Goal: Unclear

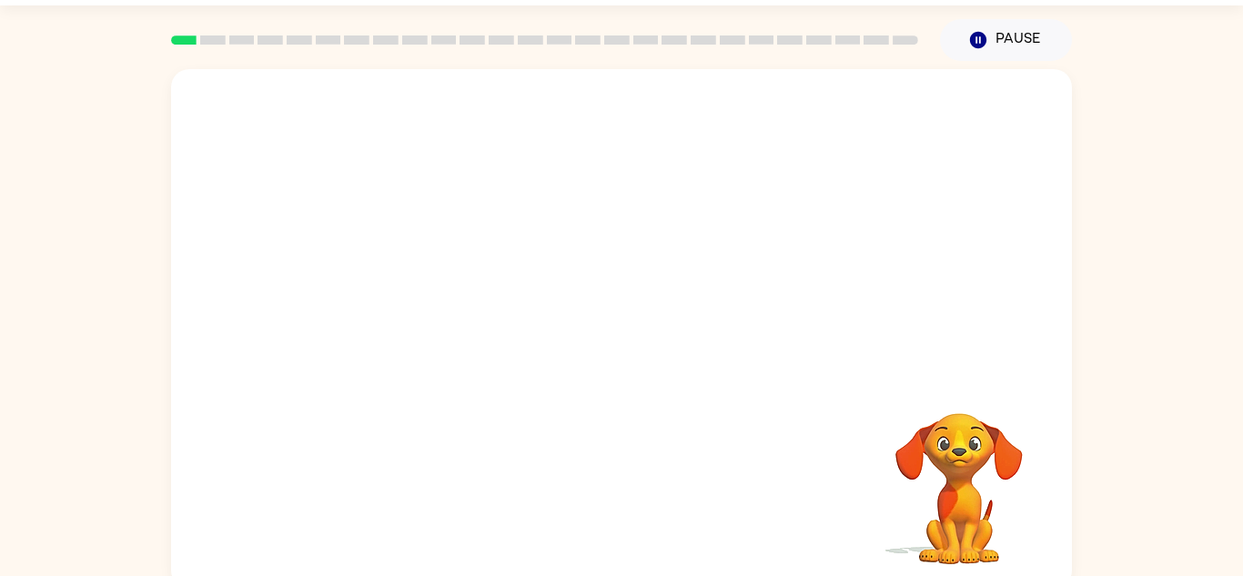
scroll to position [64, 0]
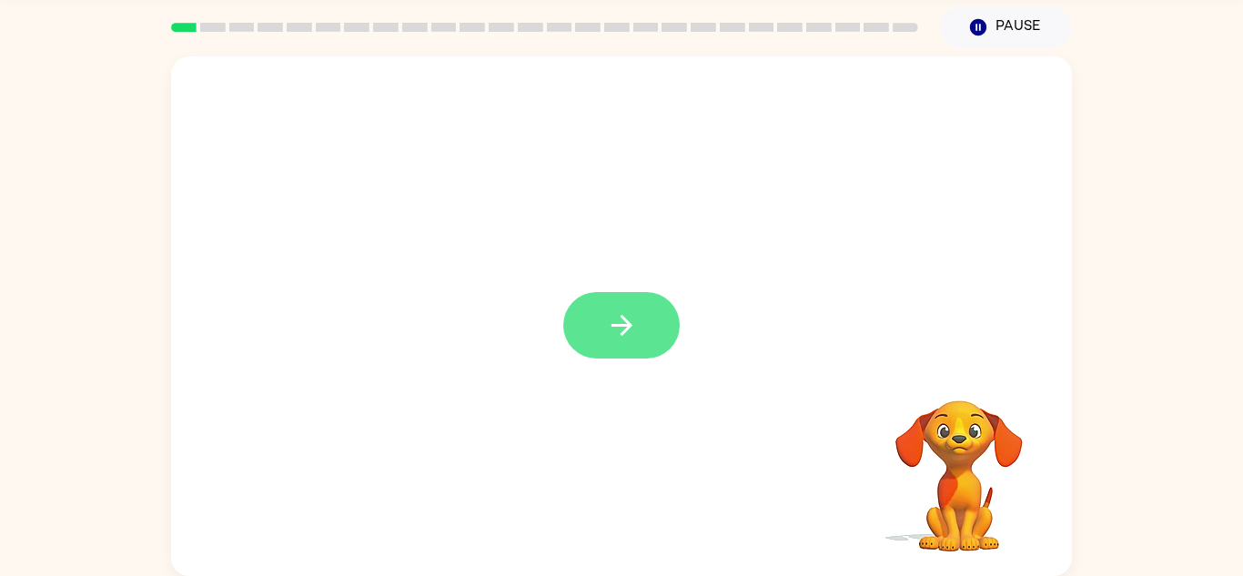
click at [630, 331] on icon "button" at bounding box center [622, 325] width 32 height 32
click at [636, 330] on div at bounding box center [621, 316] width 901 height 520
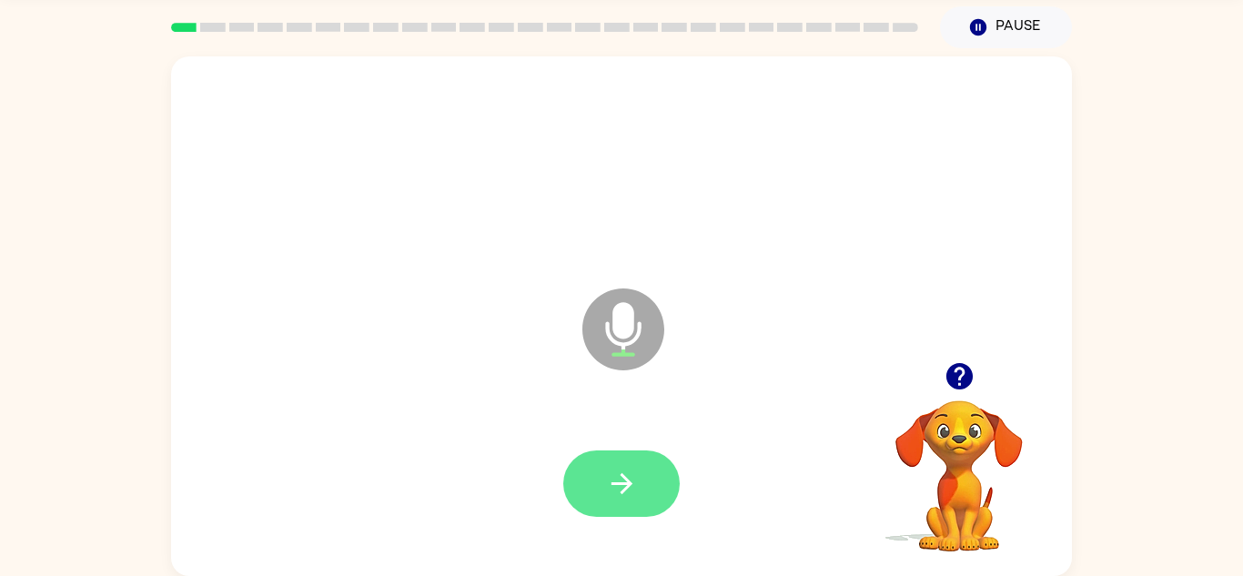
click at [641, 471] on button "button" at bounding box center [621, 484] width 116 height 66
click at [607, 486] on icon "button" at bounding box center [622, 484] width 32 height 32
click at [597, 500] on button "button" at bounding box center [621, 484] width 116 height 66
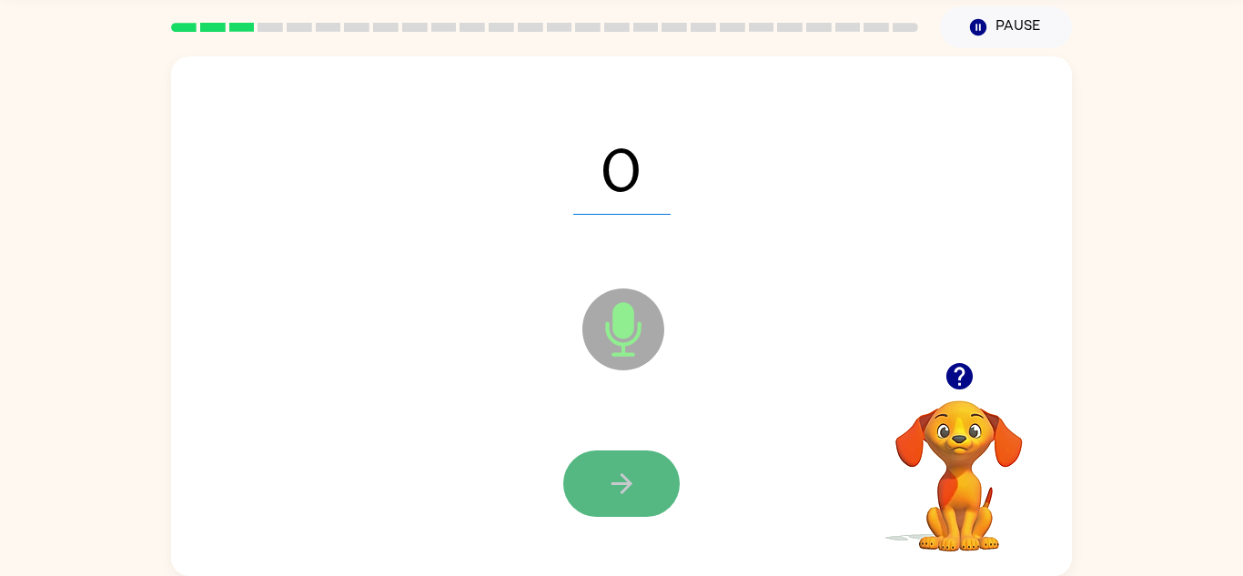
click at [622, 500] on button "button" at bounding box center [621, 484] width 116 height 66
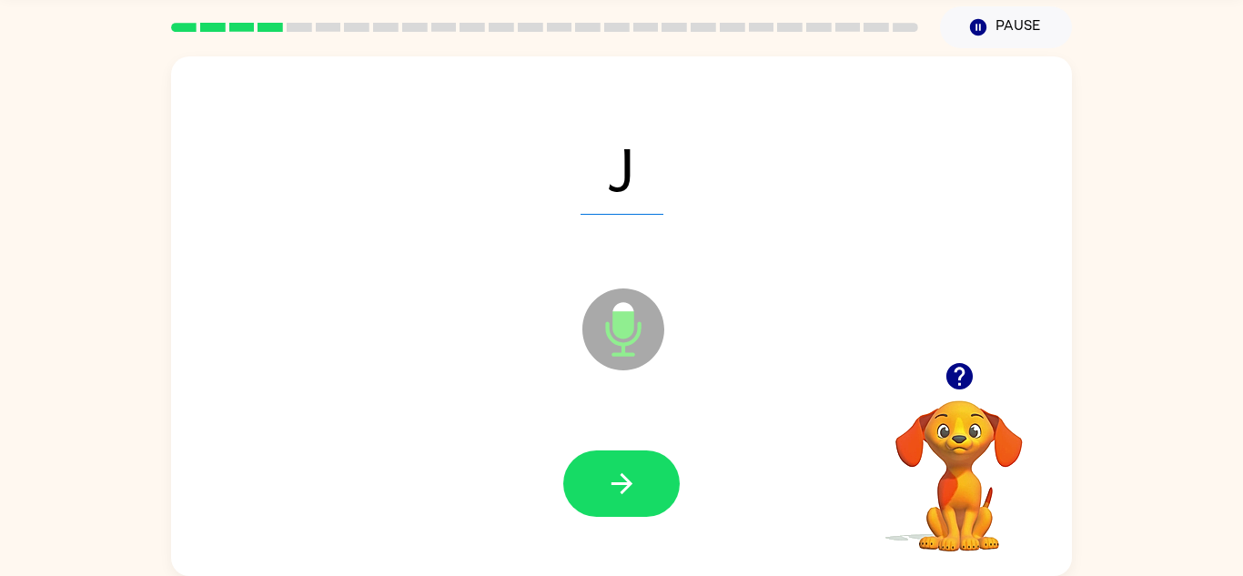
click at [622, 500] on button "button" at bounding box center [621, 484] width 116 height 66
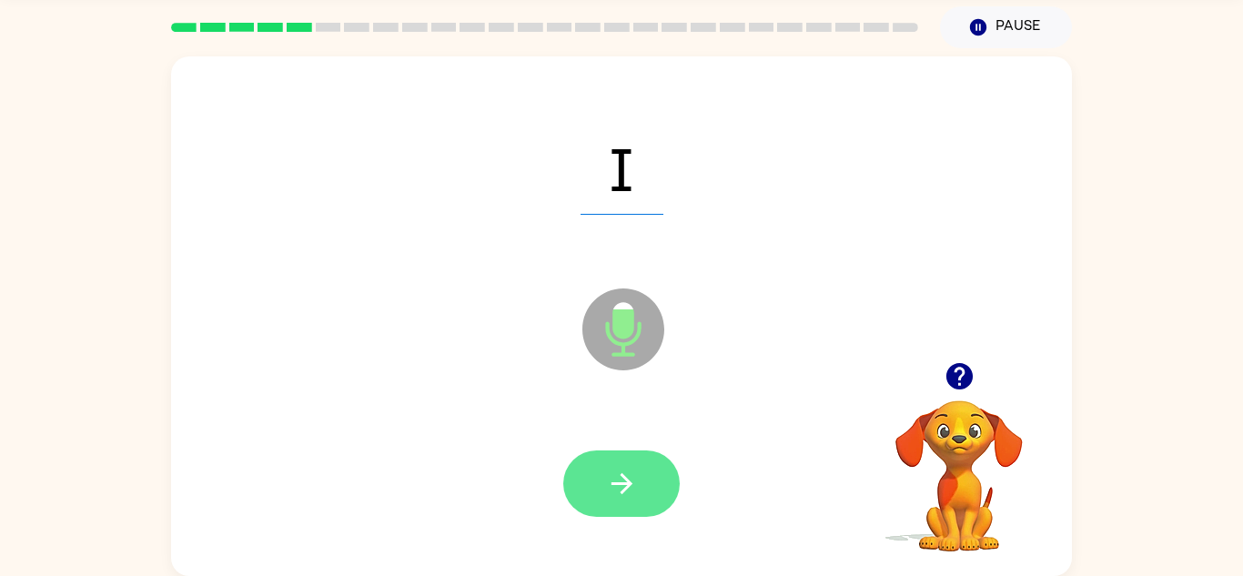
click at [636, 475] on icon "button" at bounding box center [622, 484] width 32 height 32
click at [636, 478] on icon "button" at bounding box center [622, 484] width 32 height 32
click at [635, 478] on icon "button" at bounding box center [622, 484] width 32 height 32
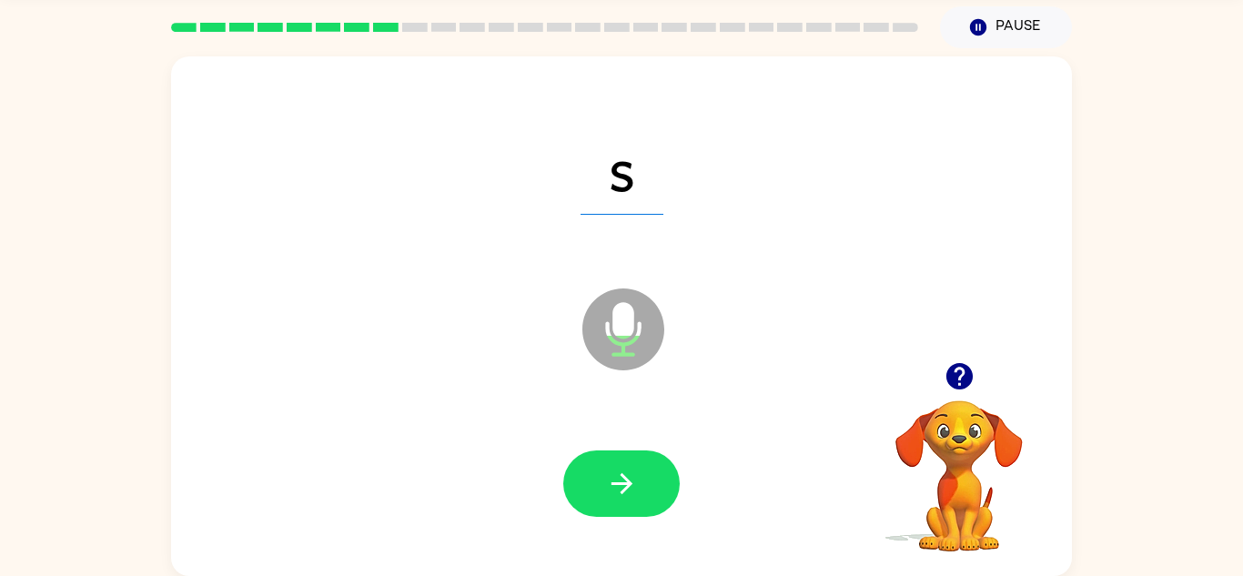
click at [635, 478] on icon "button" at bounding box center [622, 484] width 32 height 32
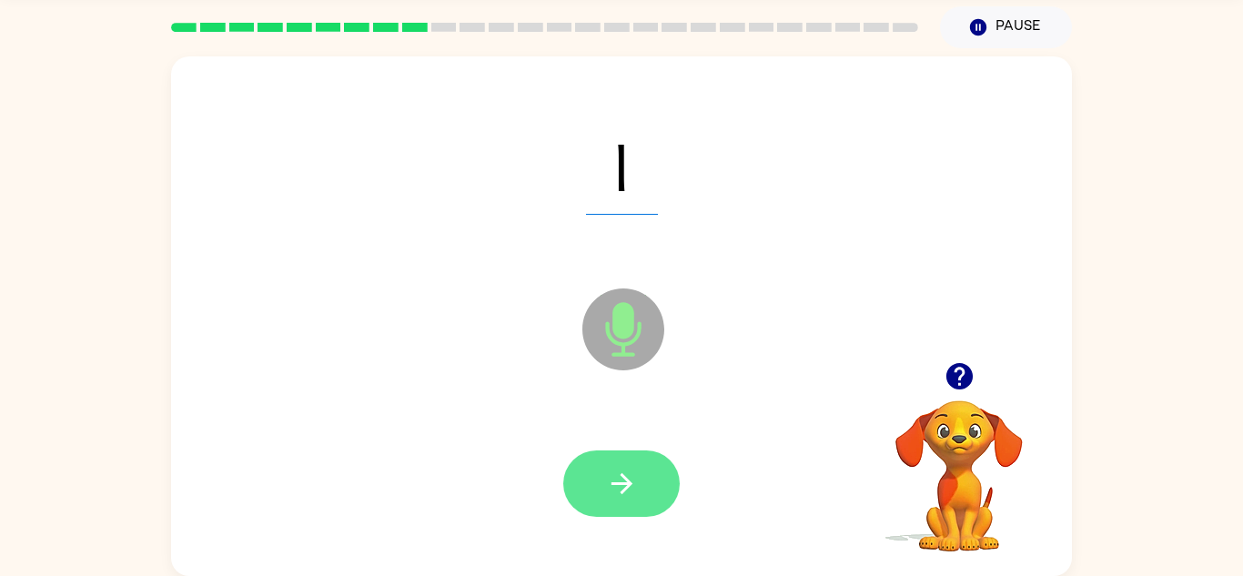
click at [630, 468] on icon "button" at bounding box center [622, 484] width 32 height 32
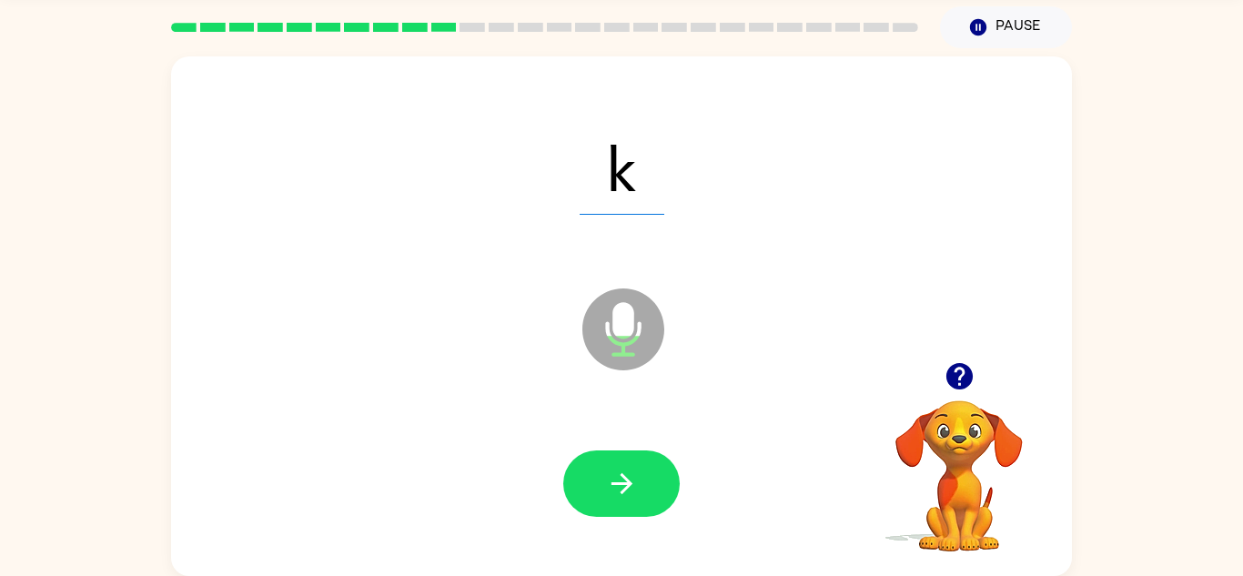
click at [630, 468] on icon "button" at bounding box center [622, 484] width 32 height 32
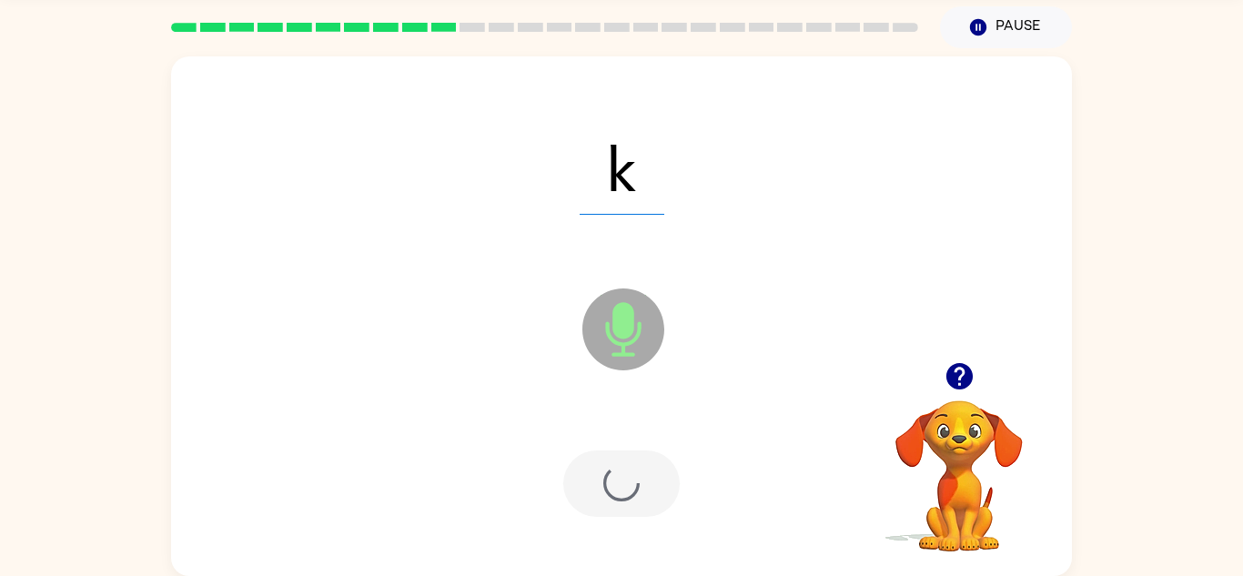
click at [630, 468] on div at bounding box center [621, 484] width 116 height 66
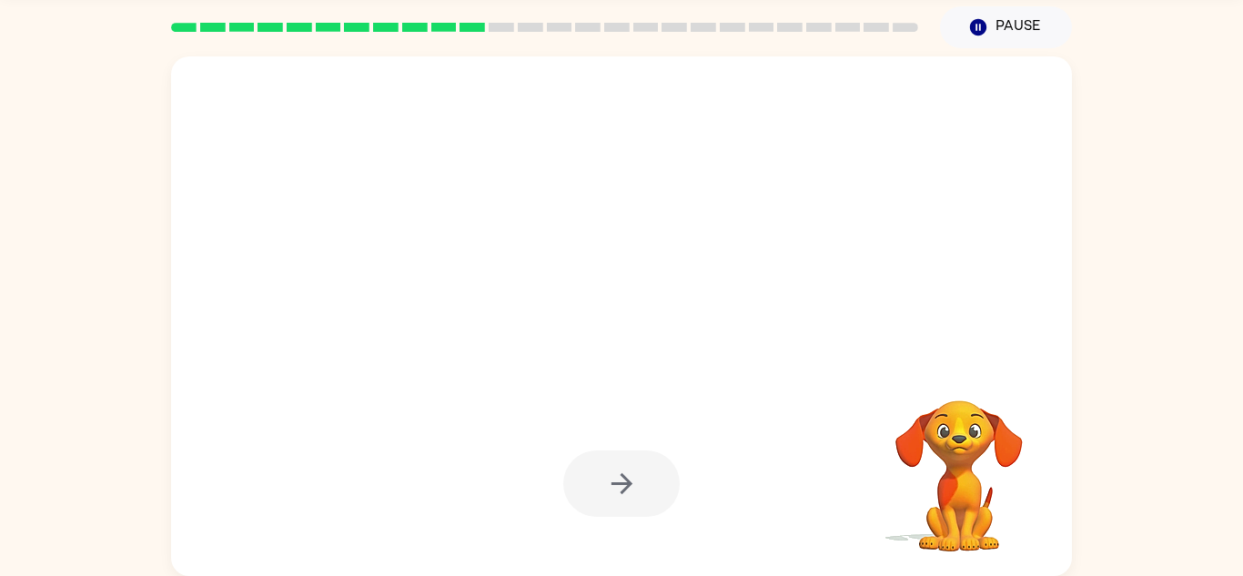
click at [612, 478] on div at bounding box center [621, 484] width 116 height 66
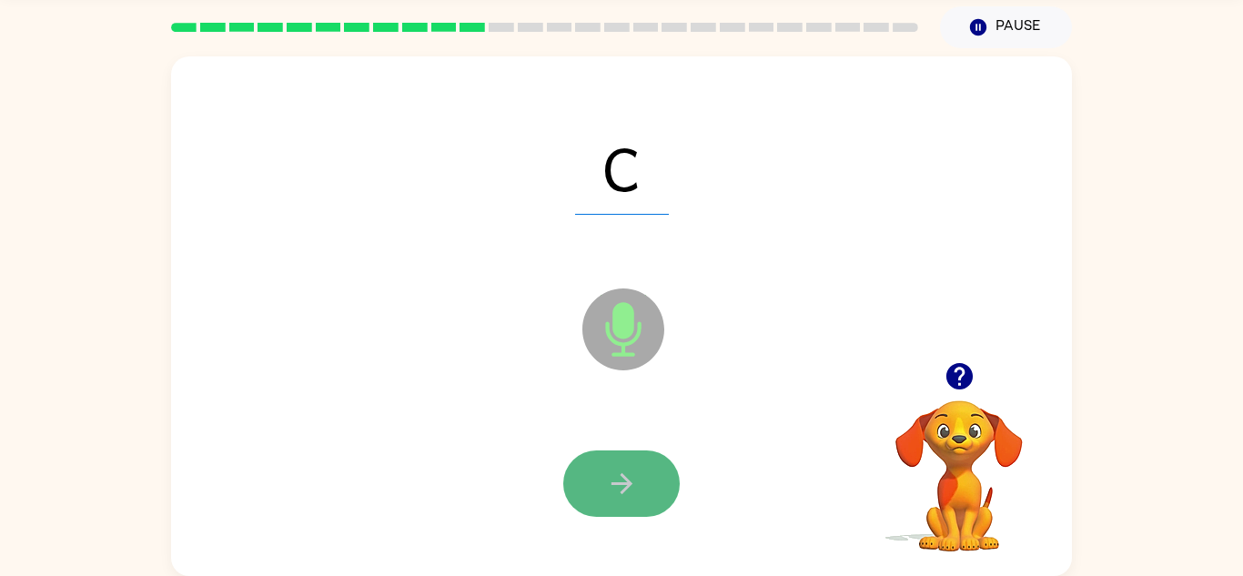
click at [612, 479] on icon "button" at bounding box center [622, 484] width 32 height 32
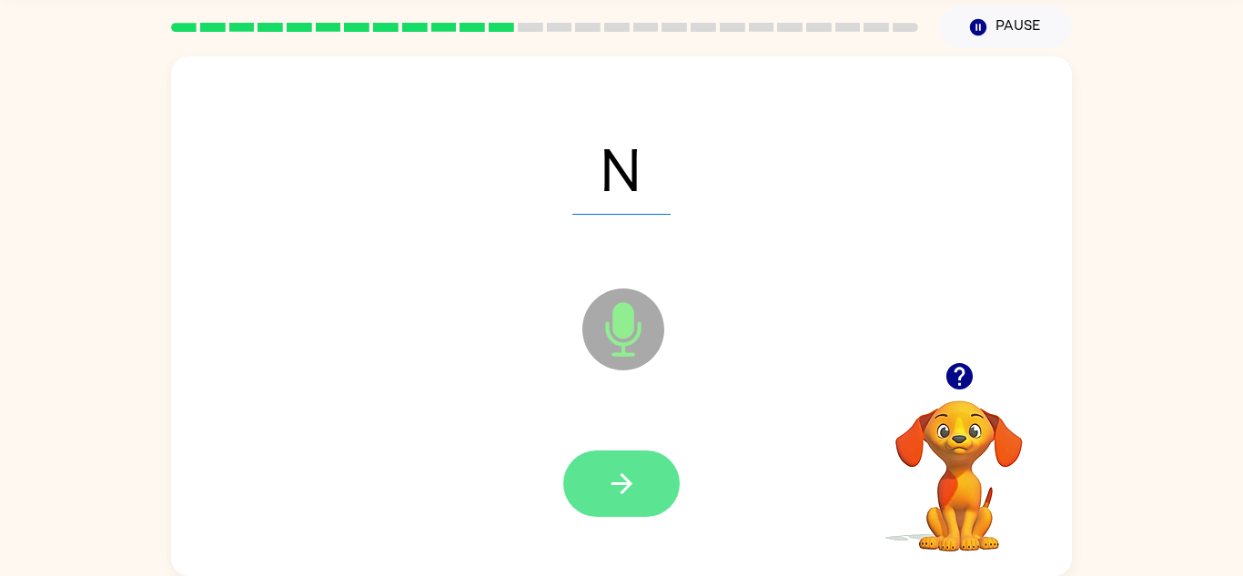
click at [612, 480] on icon "button" at bounding box center [622, 484] width 32 height 32
click at [616, 490] on icon "button" at bounding box center [622, 484] width 32 height 32
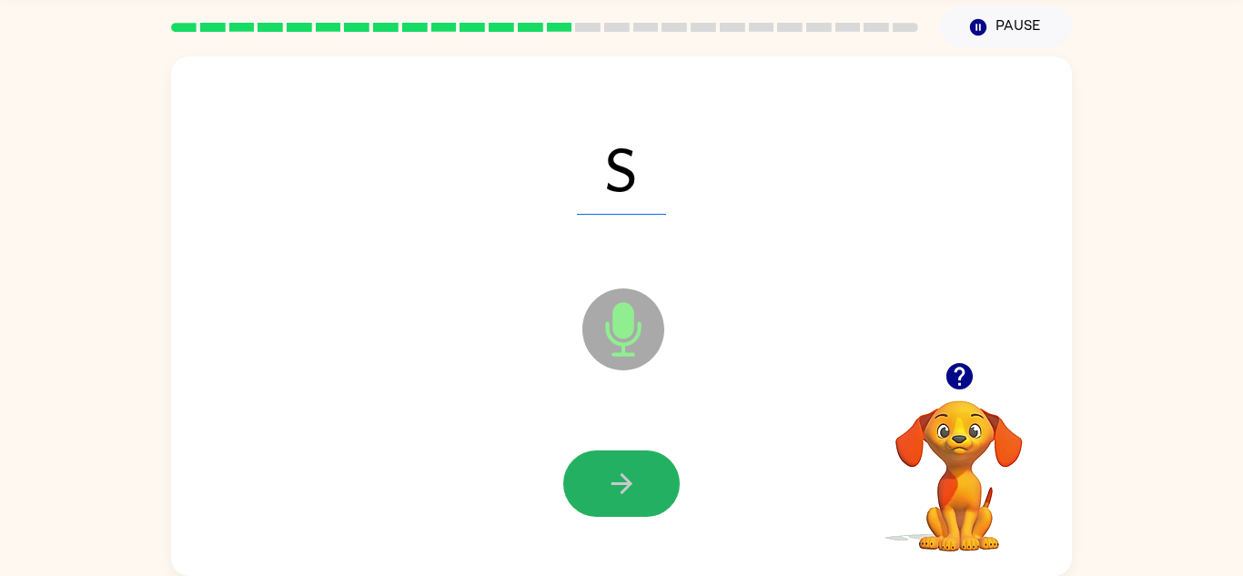
click at [616, 490] on icon "button" at bounding box center [622, 484] width 32 height 32
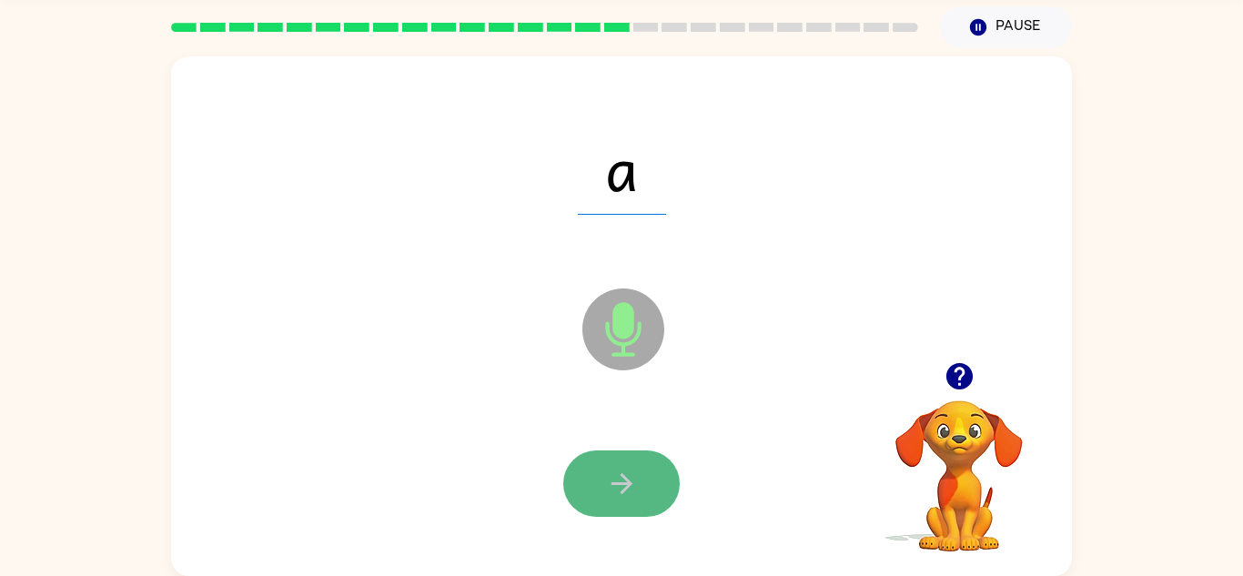
click at [617, 495] on icon "button" at bounding box center [622, 484] width 32 height 32
click at [627, 490] on icon "button" at bounding box center [622, 484] width 32 height 32
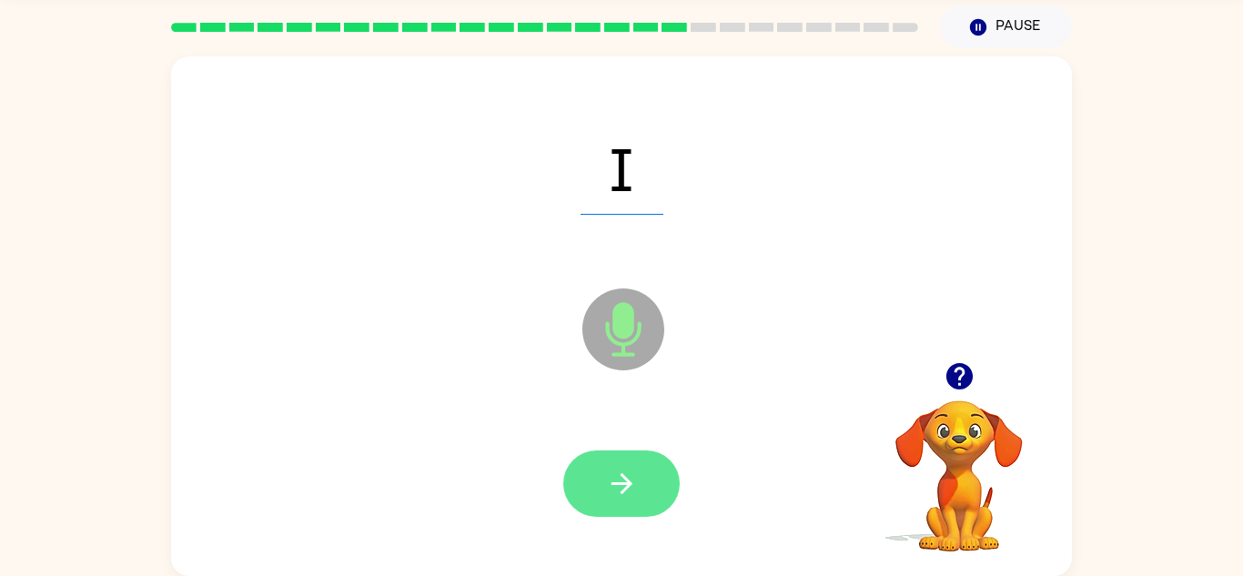
click at [647, 473] on button "button" at bounding box center [621, 484] width 116 height 66
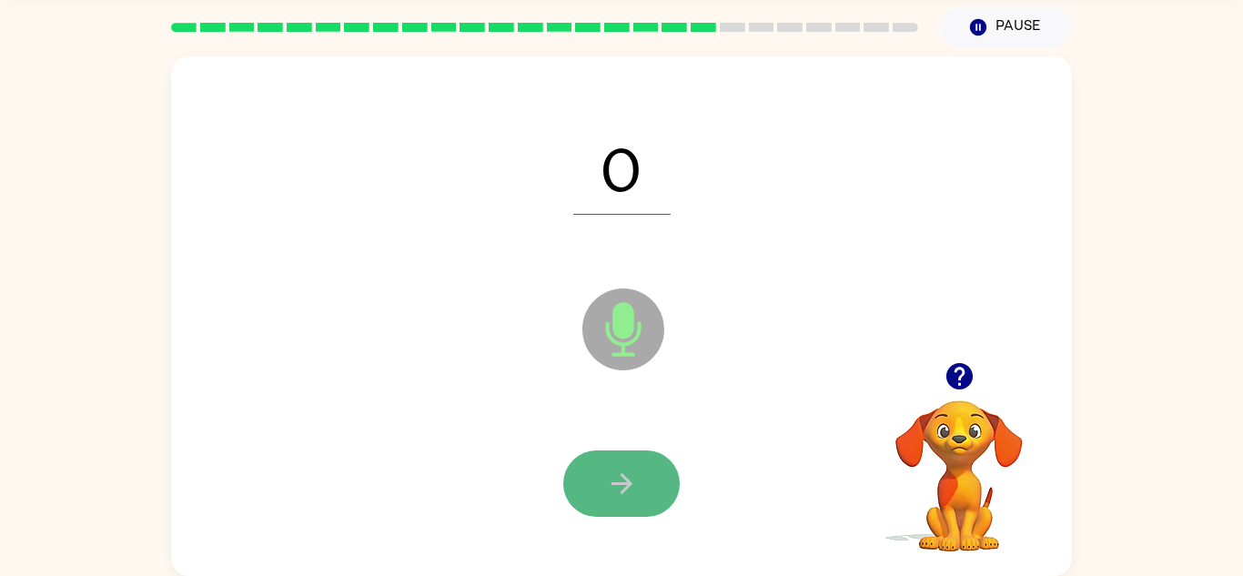
click at [626, 503] on button "button" at bounding box center [621, 484] width 116 height 66
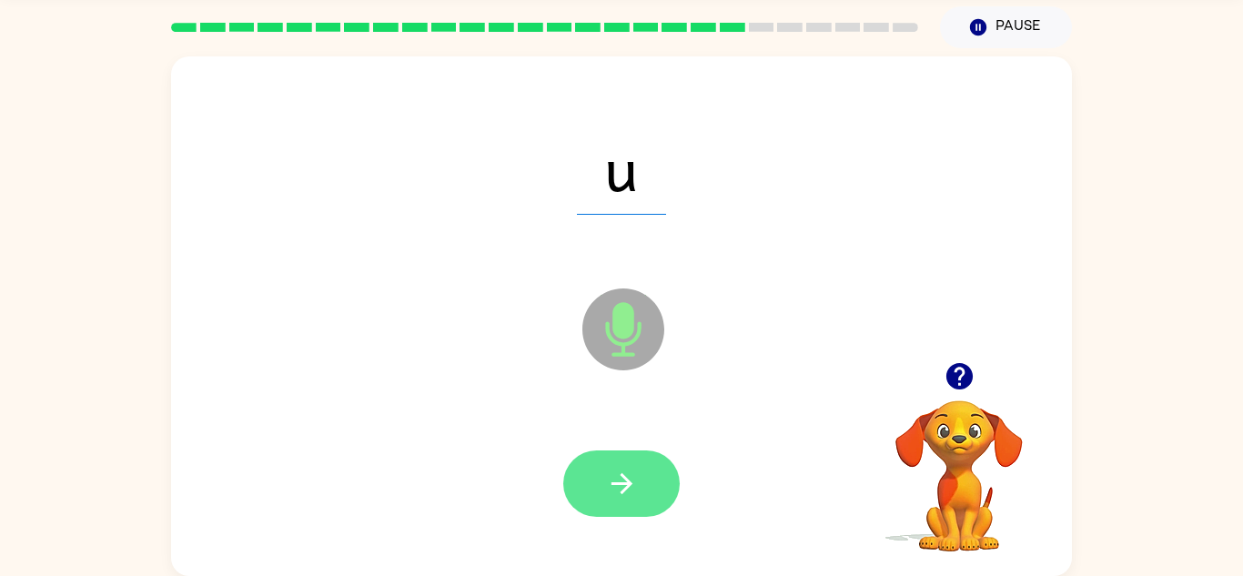
click at [624, 491] on icon "button" at bounding box center [622, 484] width 32 height 32
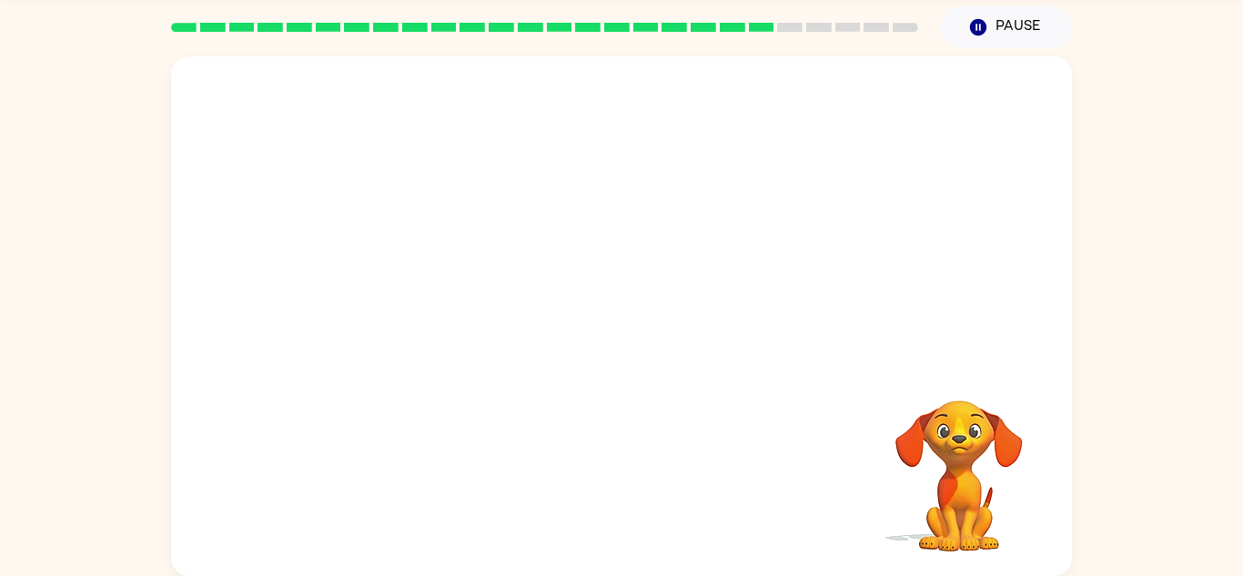
click at [915, 506] on video "Your browser must support playing .mp4 files to use Literably. Please try using…" at bounding box center [959, 463] width 182 height 182
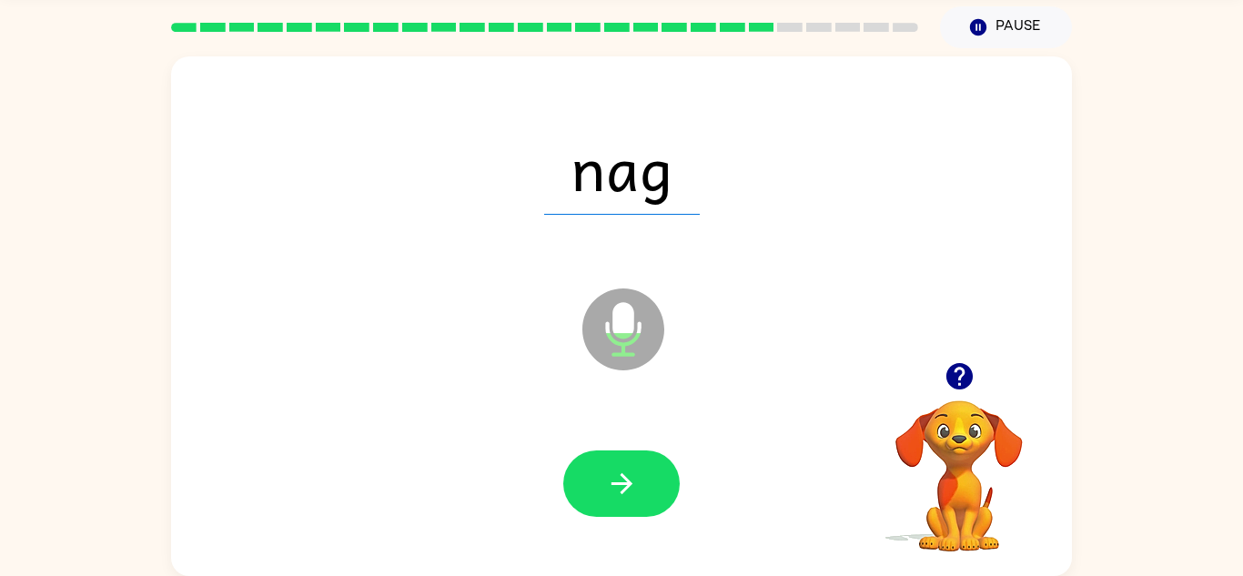
click at [793, 513] on div at bounding box center [621, 484] width 865 height 149
click at [635, 493] on icon "button" at bounding box center [622, 484] width 32 height 32
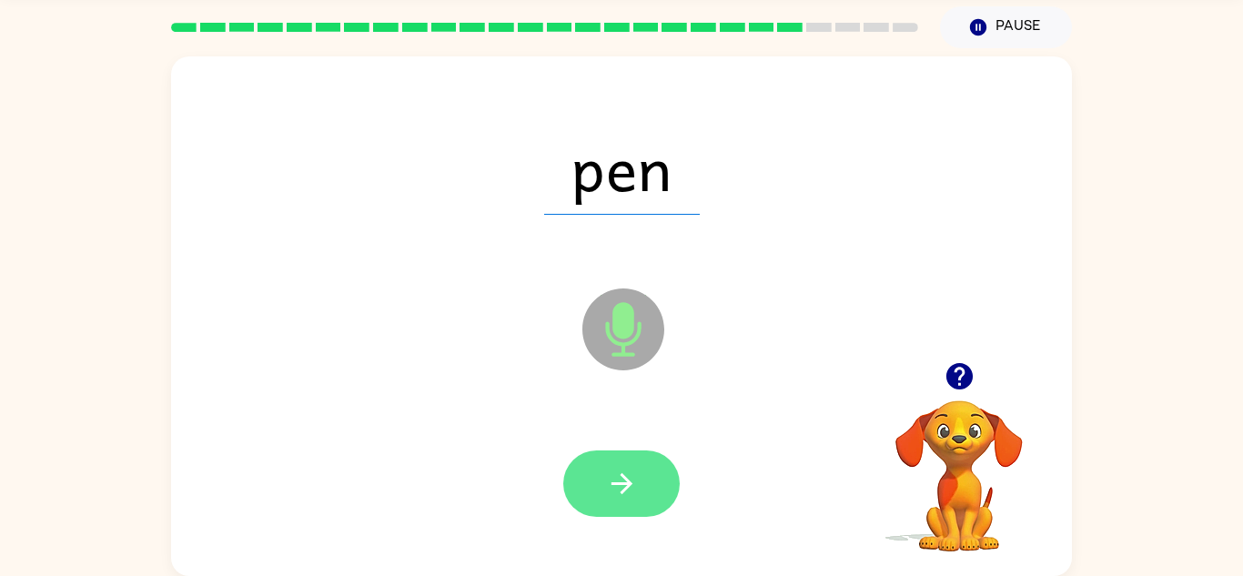
click at [629, 501] on button "button" at bounding box center [621, 484] width 116 height 66
click at [640, 490] on button "button" at bounding box center [621, 484] width 116 height 66
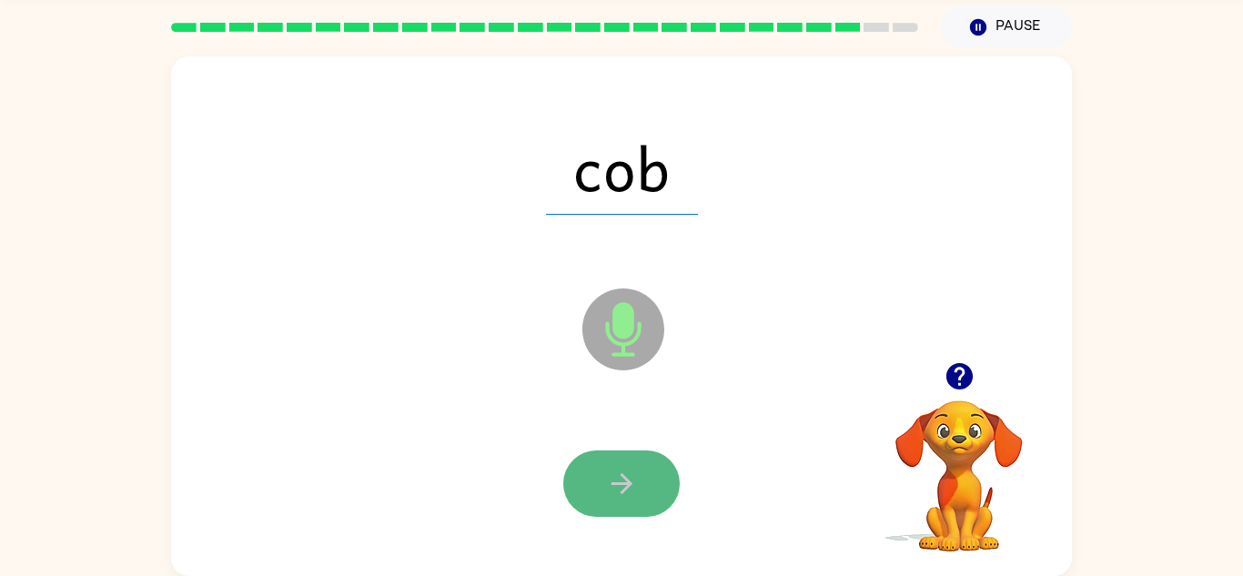
click at [638, 492] on button "button" at bounding box center [621, 484] width 116 height 66
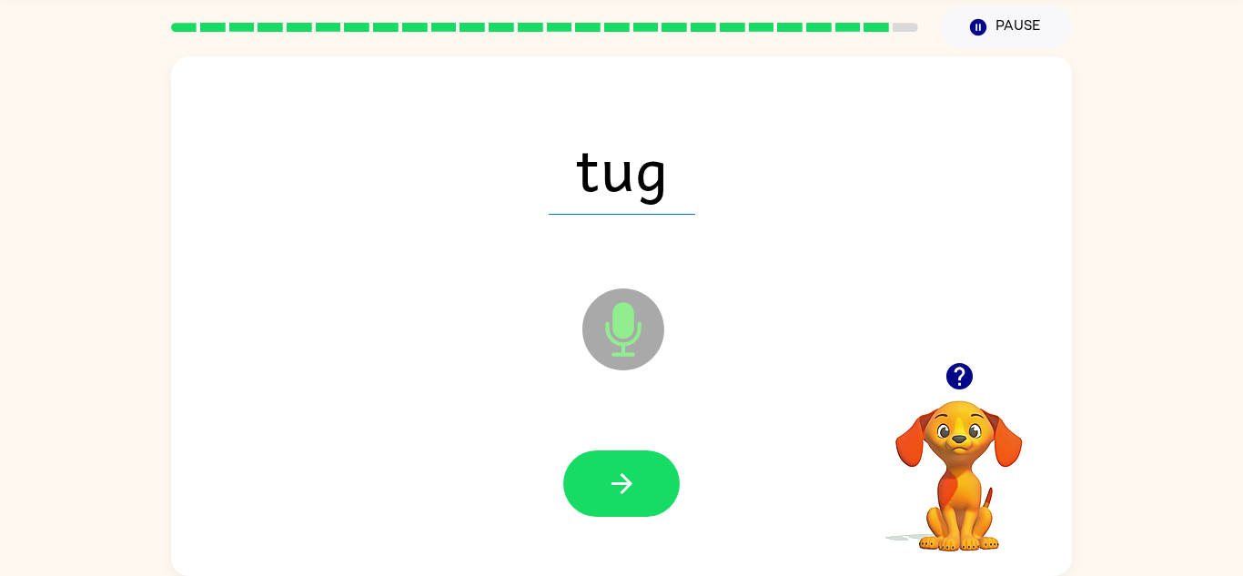
click at [638, 492] on button "button" at bounding box center [621, 484] width 116 height 66
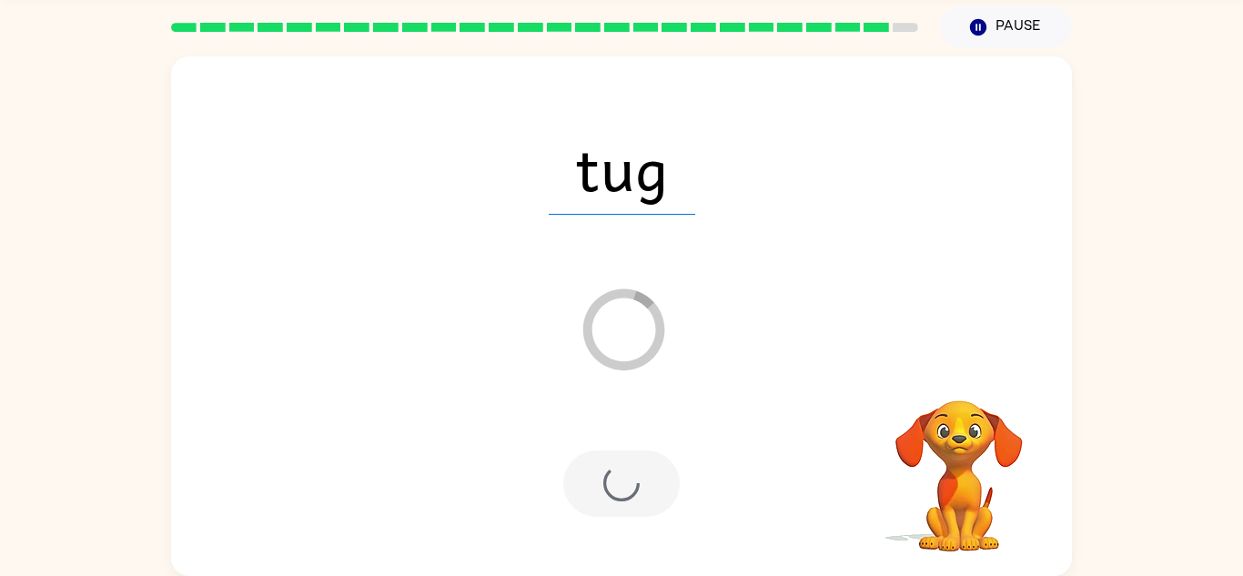
scroll to position [31, 0]
